Goal: Transaction & Acquisition: Purchase product/service

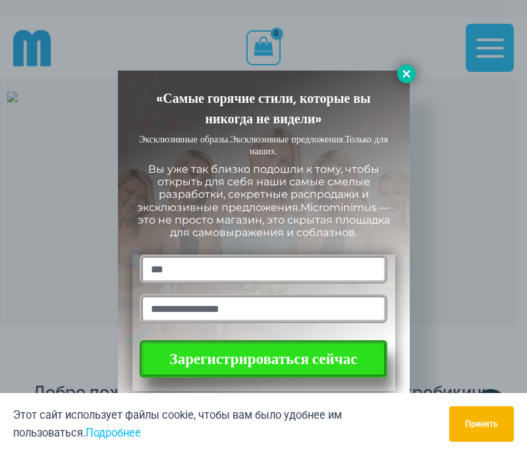
click at [406, 73] on icon at bounding box center [406, 73] width 7 height 7
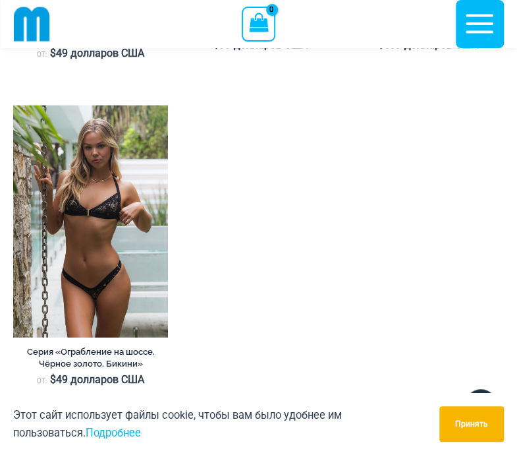
scroll to position [977, 0]
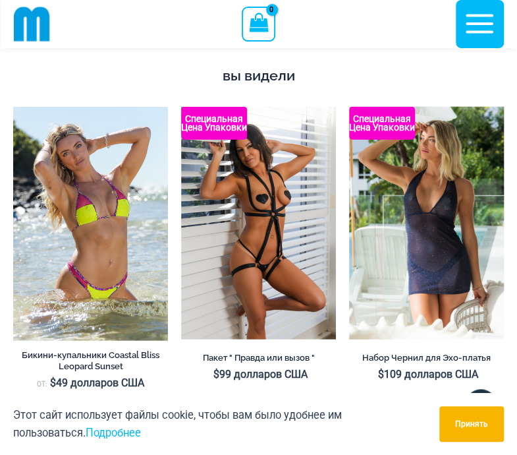
click at [484, 23] on icon "button" at bounding box center [480, 24] width 28 height 19
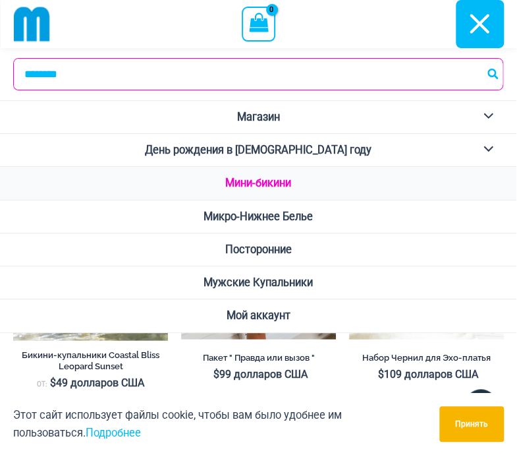
click at [254, 181] on ya-tr-span "Мини-бикини" at bounding box center [258, 183] width 66 height 13
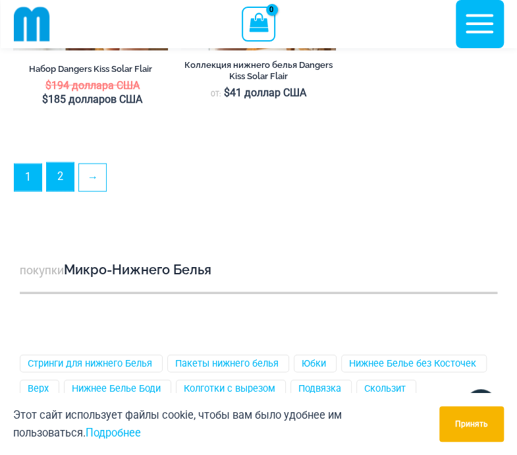
scroll to position [3944, 0]
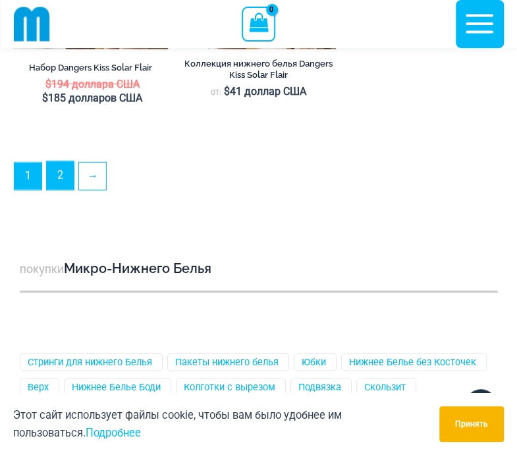
click at [59, 190] on link "2" at bounding box center [60, 175] width 27 height 28
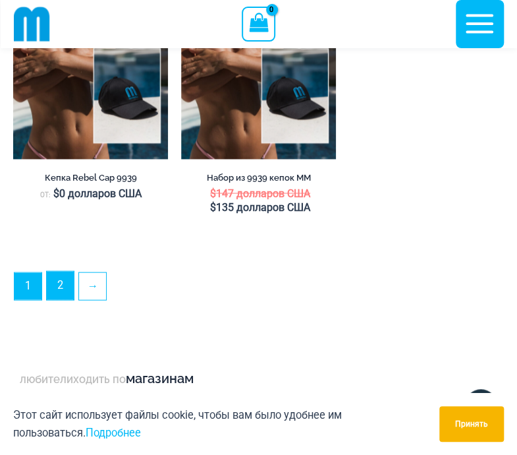
scroll to position [3812, 0]
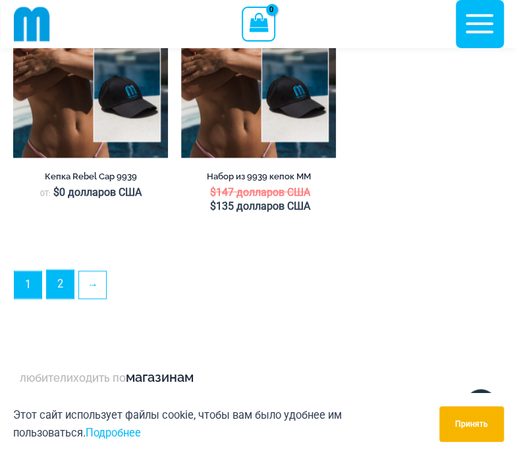
click at [61, 298] on link "2" at bounding box center [60, 284] width 27 height 28
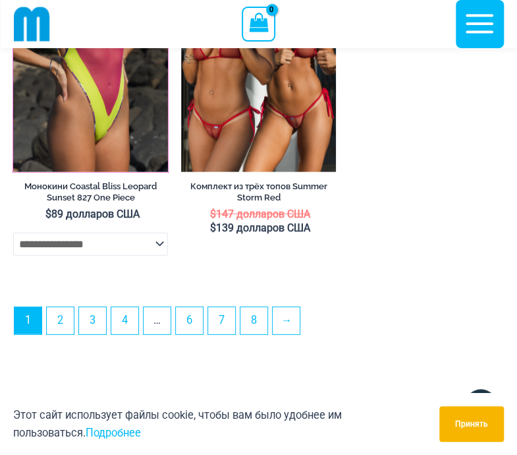
scroll to position [4194, 0]
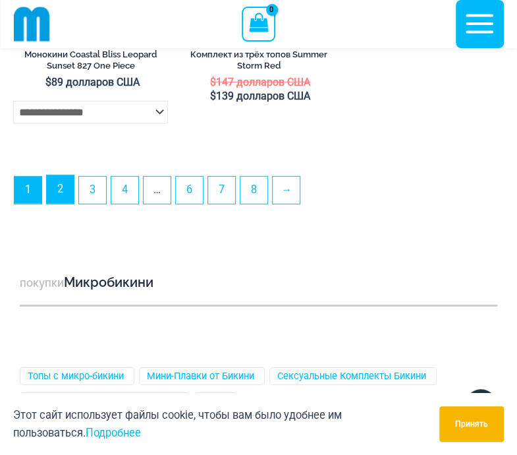
click at [60, 204] on link "2" at bounding box center [60, 189] width 27 height 28
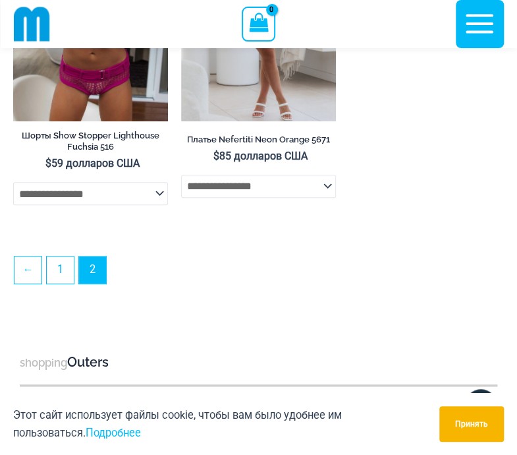
scroll to position [1702, 0]
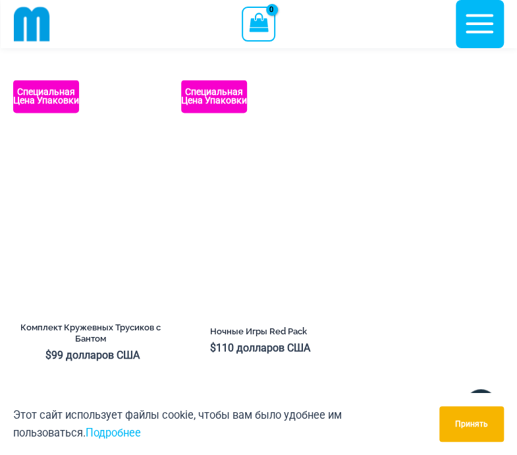
scroll to position [3811, 0]
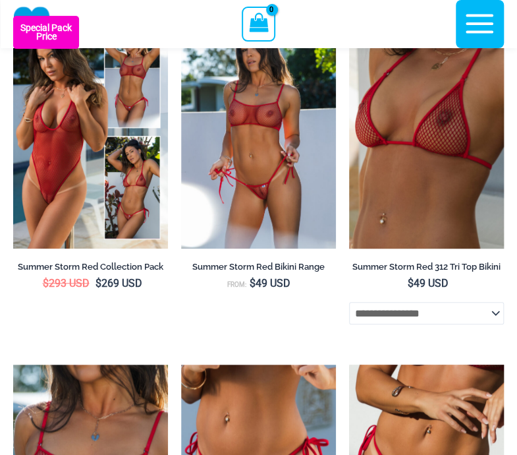
scroll to position [44, 0]
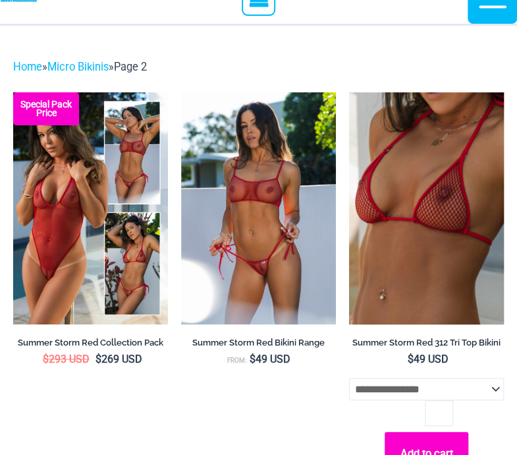
scroll to position [44, 0]
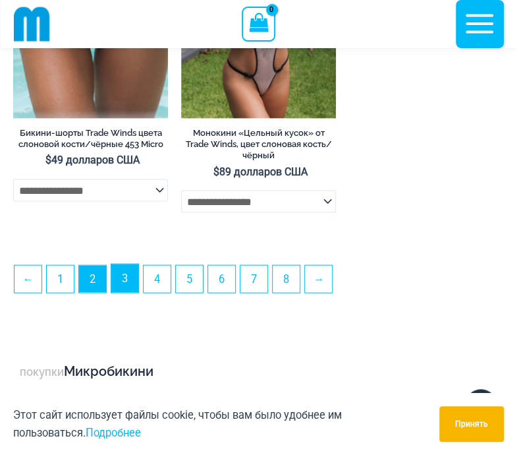
scroll to position [3770, 0]
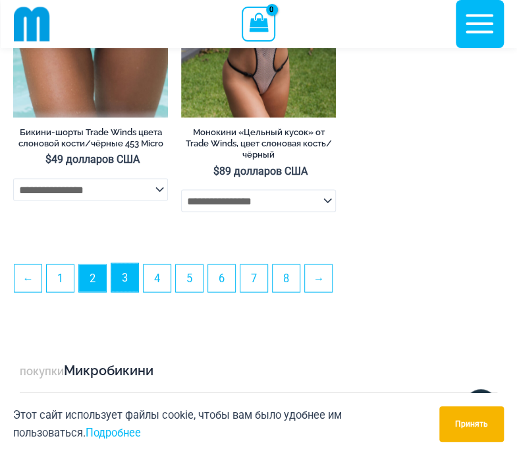
click at [123, 291] on link "3" at bounding box center [124, 277] width 27 height 28
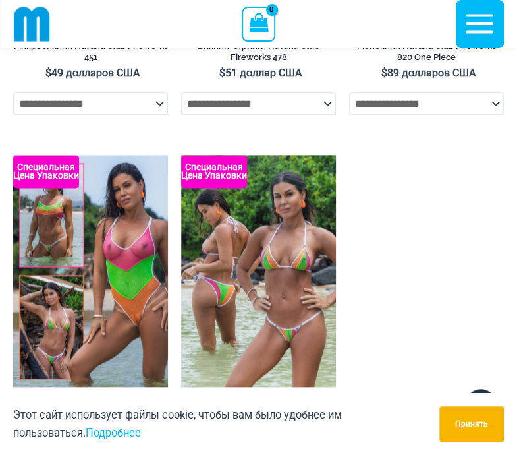
scroll to position [3775, 0]
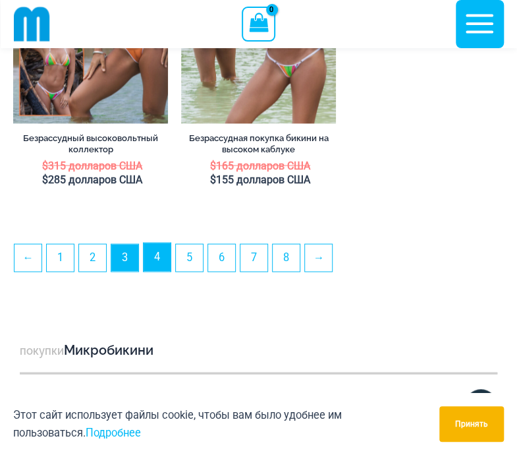
click at [161, 264] on link "4" at bounding box center [157, 257] width 27 height 28
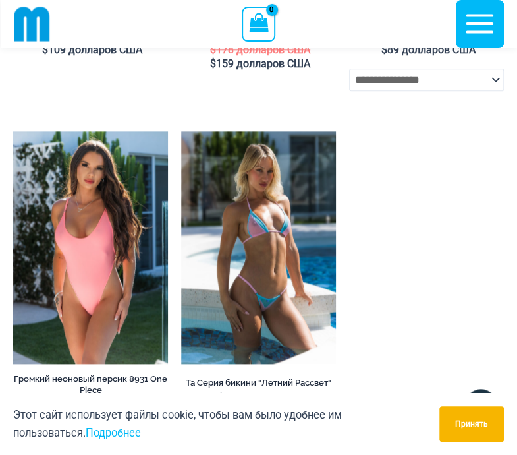
scroll to position [3800, 0]
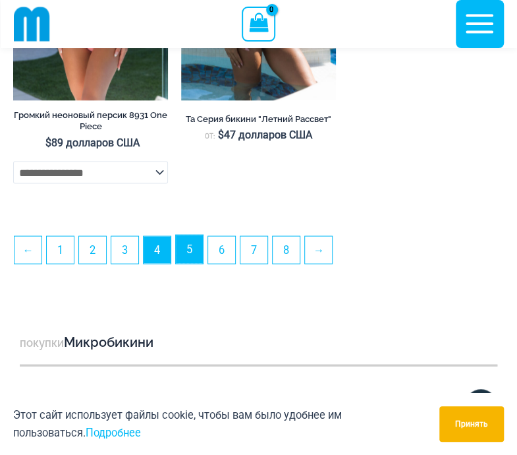
click at [187, 258] on link "5" at bounding box center [189, 249] width 27 height 28
